Goal: Task Accomplishment & Management: Manage account settings

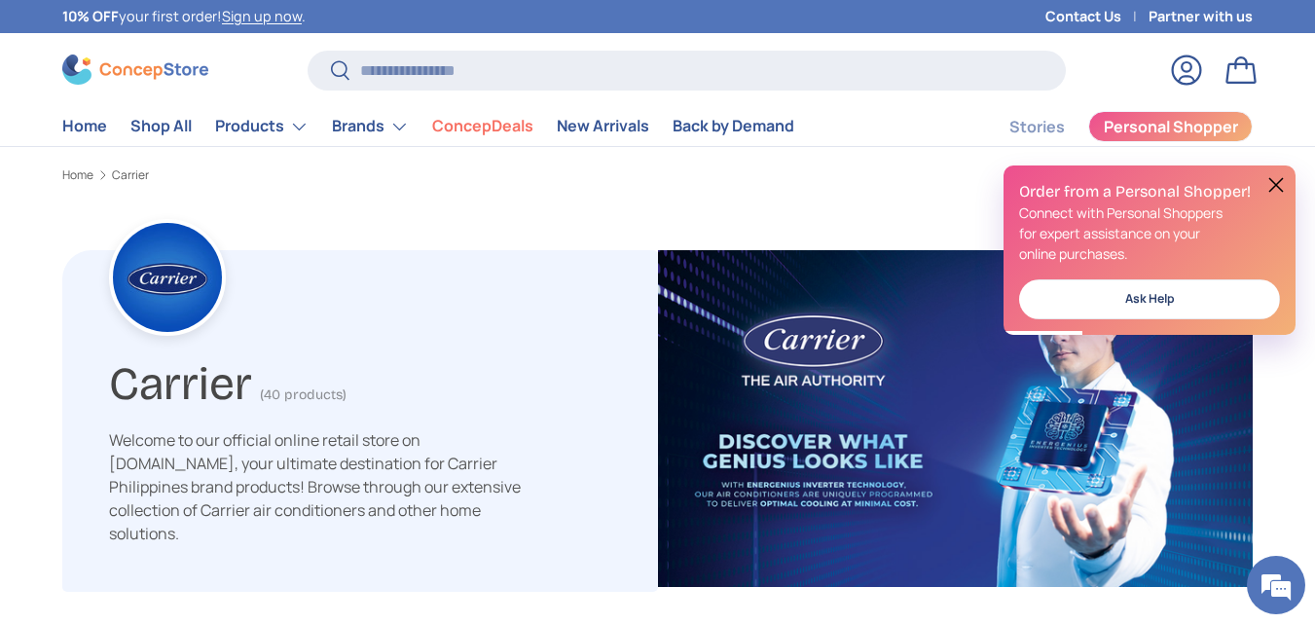
click at [1175, 71] on link "Log in" at bounding box center [1186, 70] width 43 height 43
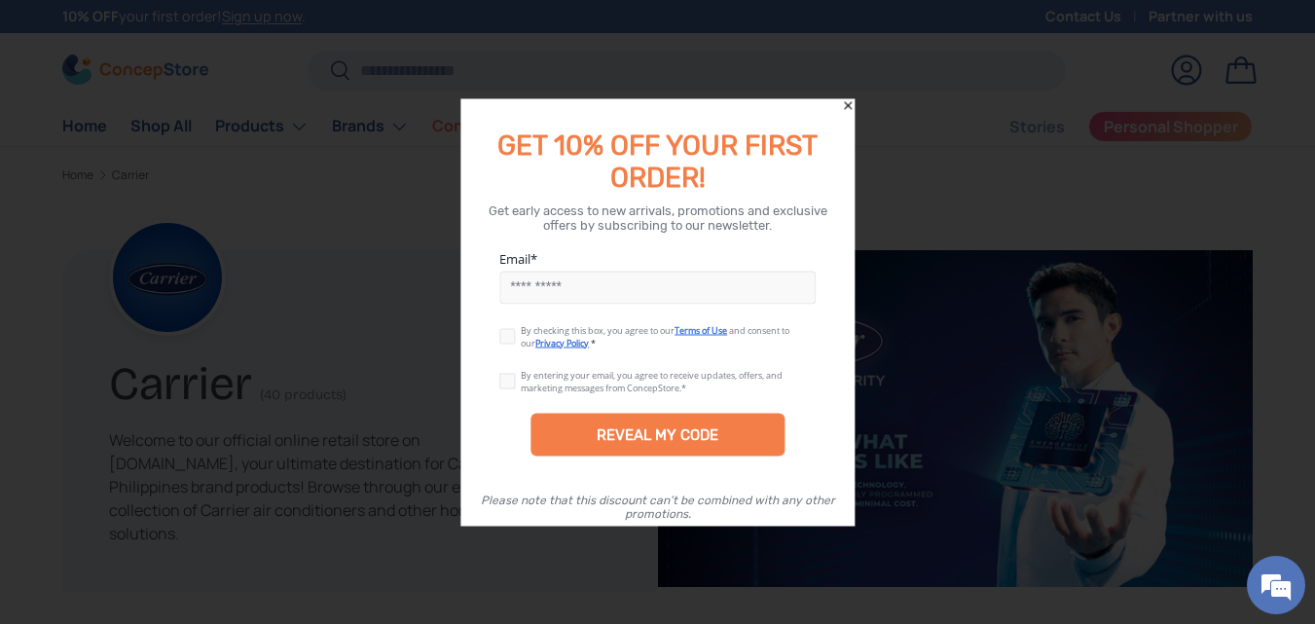
drag, startPoint x: 852, startPoint y: 105, endPoint x: 986, endPoint y: 26, distance: 155.8
click at [852, 104] on icon "Close" at bounding box center [848, 105] width 14 height 14
